Goal: Transaction & Acquisition: Purchase product/service

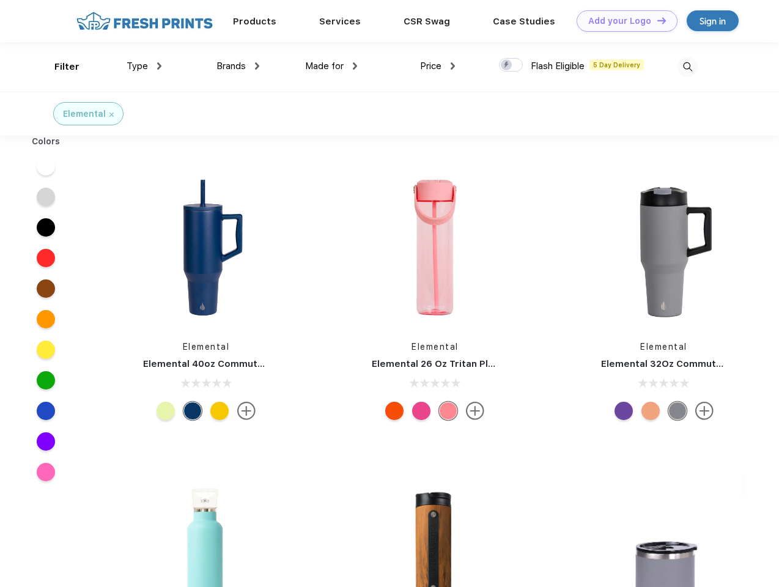
click at [622, 21] on link "Add your Logo Design Tool" at bounding box center [626, 20] width 101 height 21
click at [0, 0] on div "Design Tool" at bounding box center [0, 0] width 0 height 0
click at [656, 20] on link "Add your Logo Design Tool" at bounding box center [626, 20] width 101 height 21
click at [59, 67] on div "Filter" at bounding box center [66, 67] width 25 height 14
click at [144, 66] on span "Type" at bounding box center [137, 66] width 21 height 11
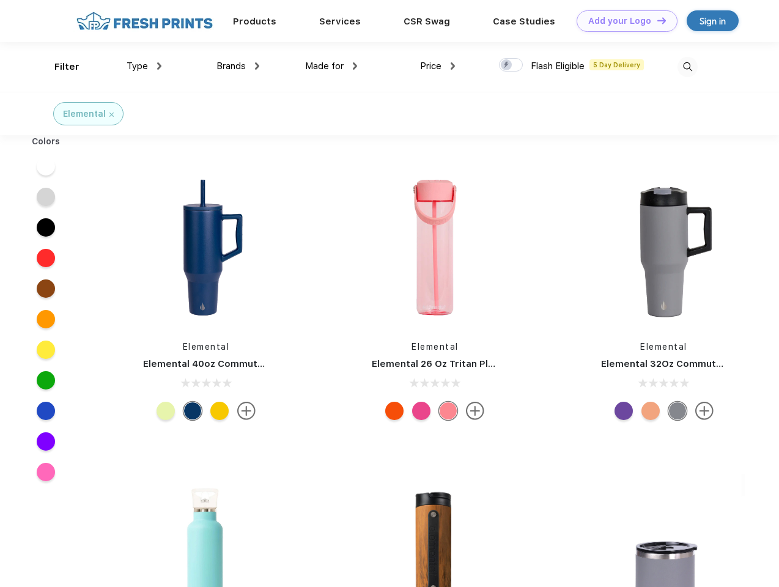
click at [238, 66] on span "Brands" at bounding box center [230, 66] width 29 height 11
click at [331, 66] on span "Made for" at bounding box center [324, 66] width 39 height 11
click at [438, 66] on span "Price" at bounding box center [430, 66] width 21 height 11
click at [511, 65] on div at bounding box center [511, 64] width 24 height 13
click at [507, 65] on input "checkbox" at bounding box center [503, 61] width 8 height 8
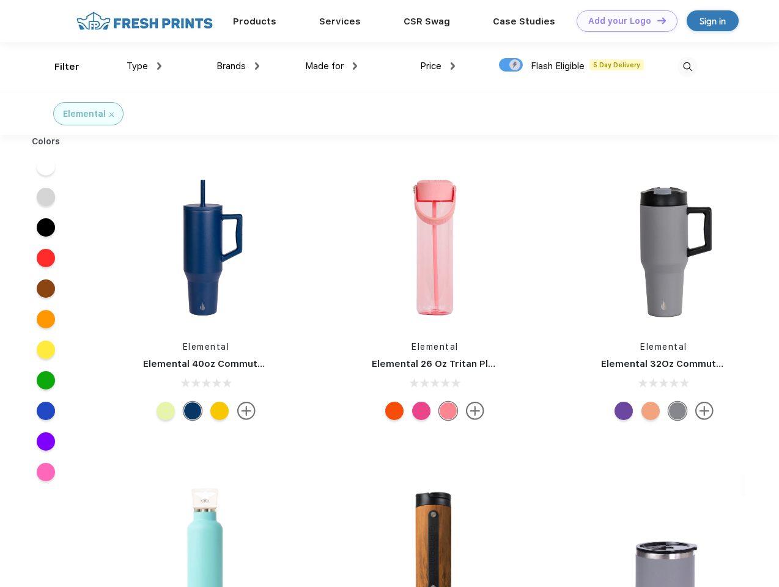
click at [687, 67] on img at bounding box center [687, 67] width 20 height 20
